Goal: Task Accomplishment & Management: Use online tool/utility

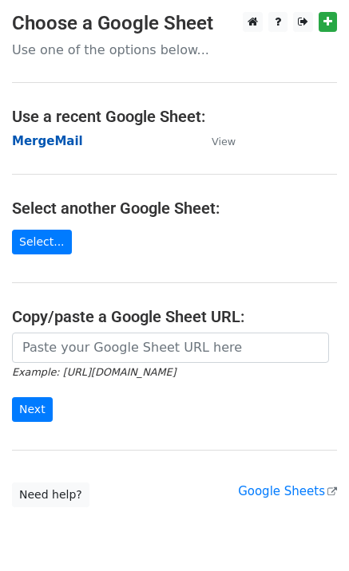
click at [61, 140] on strong "MergeMail" at bounding box center [47, 141] width 71 height 14
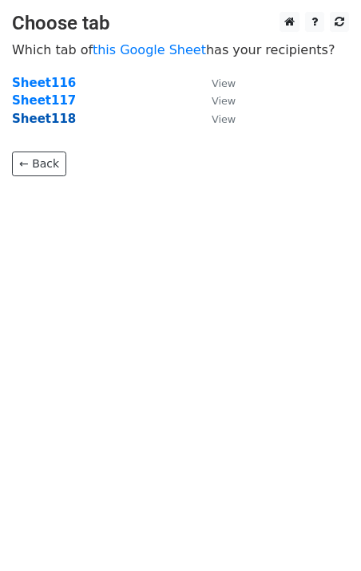
click at [29, 121] on strong "Sheet118" at bounding box center [44, 119] width 64 height 14
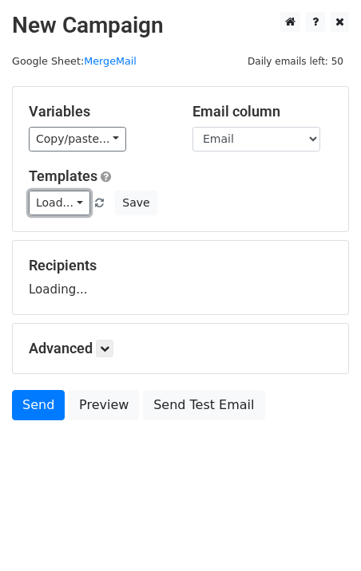
click at [48, 211] on link "Load..." at bounding box center [59, 203] width 61 height 25
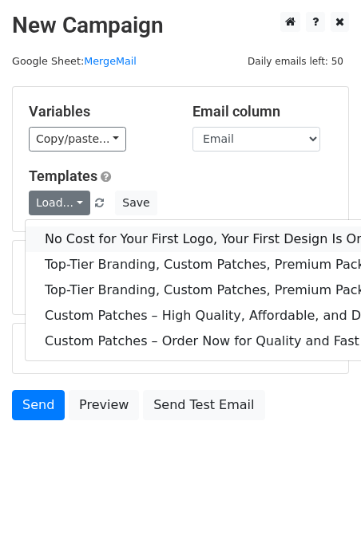
click at [84, 232] on link "No Cost for Your First Logo, Your First Design Is On Us!" at bounding box center [258, 240] width 465 height 26
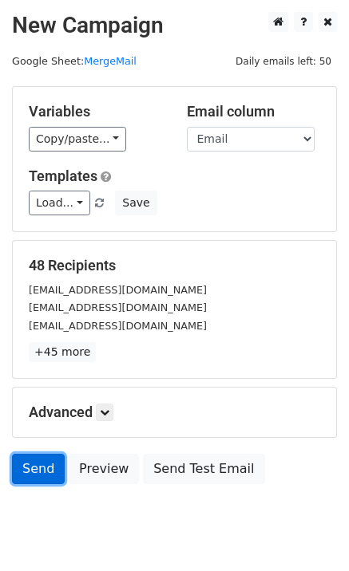
click at [32, 469] on link "Send" at bounding box center [38, 469] width 53 height 30
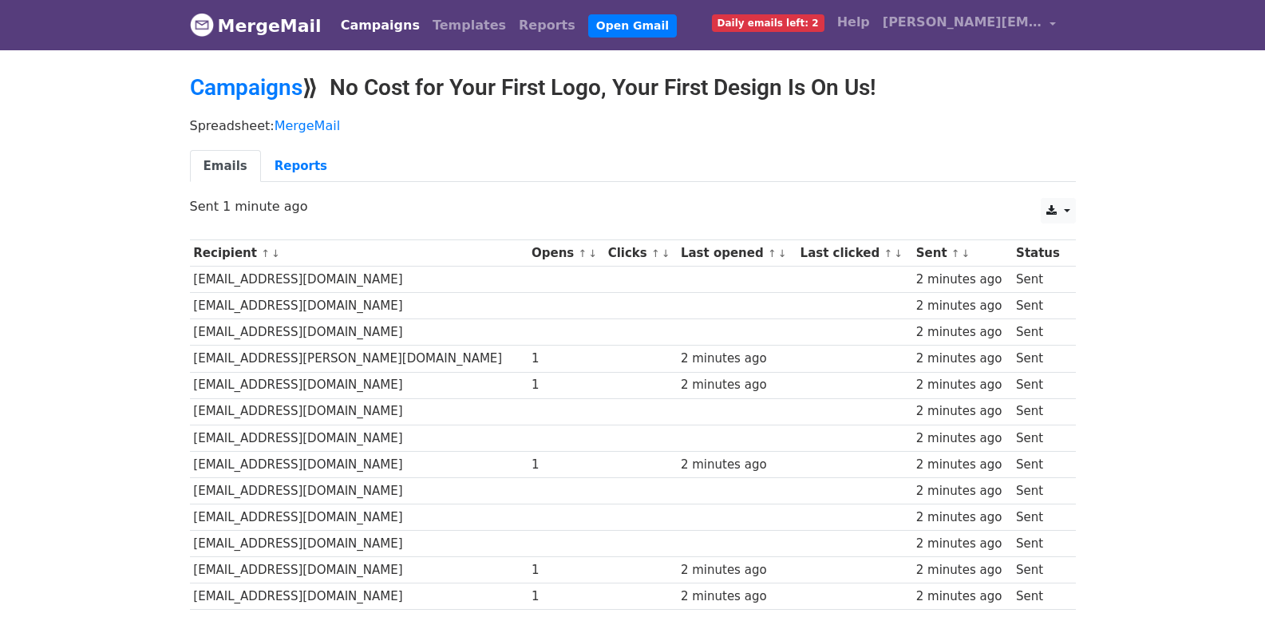
scroll to position [1058, 0]
